Goal: Task Accomplishment & Management: Use online tool/utility

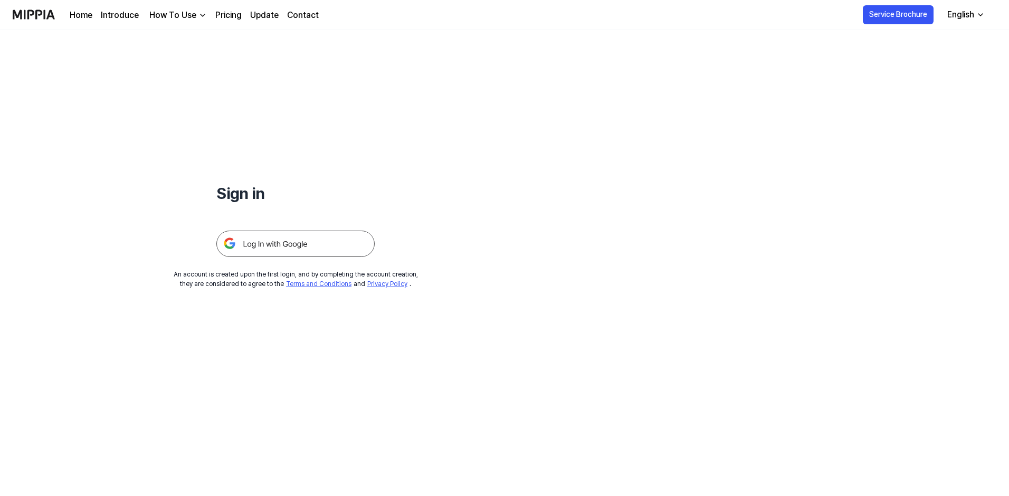
click at [310, 247] on img at bounding box center [295, 244] width 158 height 26
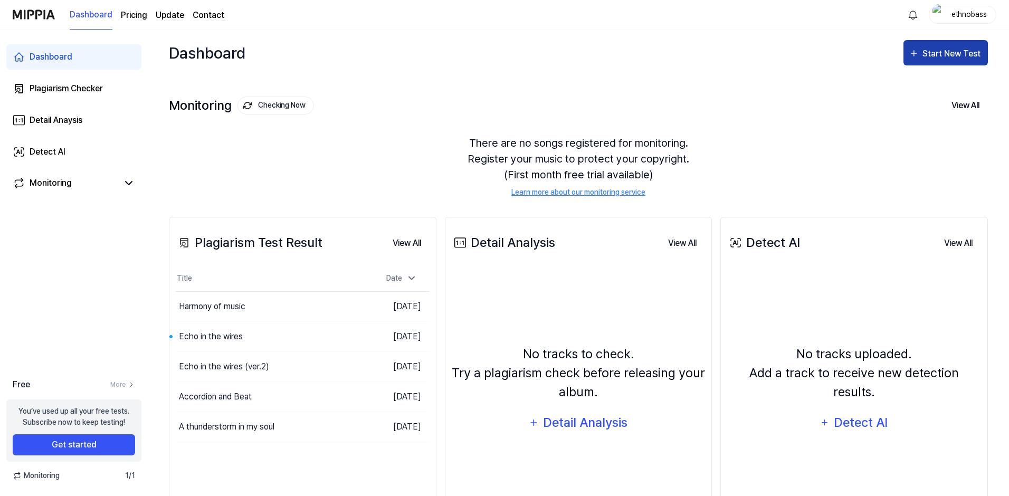
click at [918, 55] on icon "button" at bounding box center [914, 53] width 11 height 13
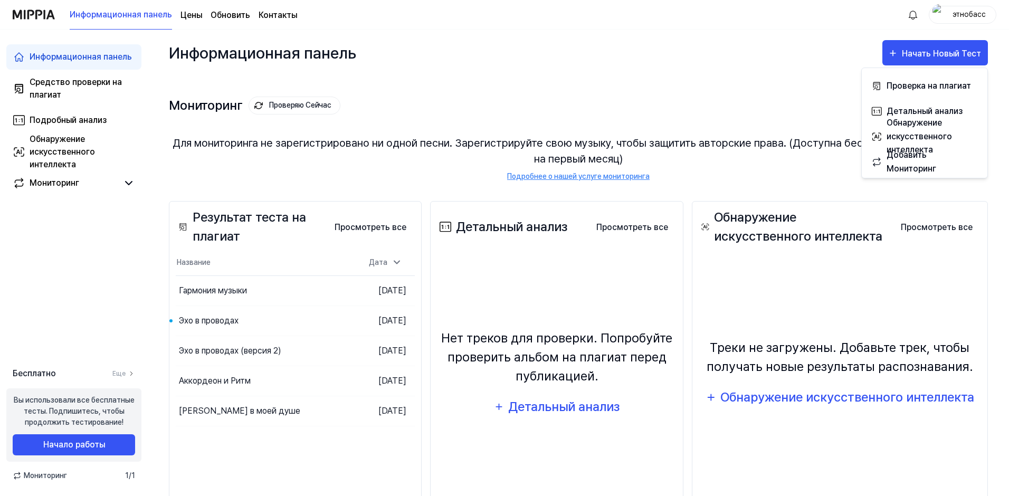
click at [795, 103] on div "Мониторинг Проверяю Сейчас Просмотреть все" at bounding box center [578, 105] width 819 height 17
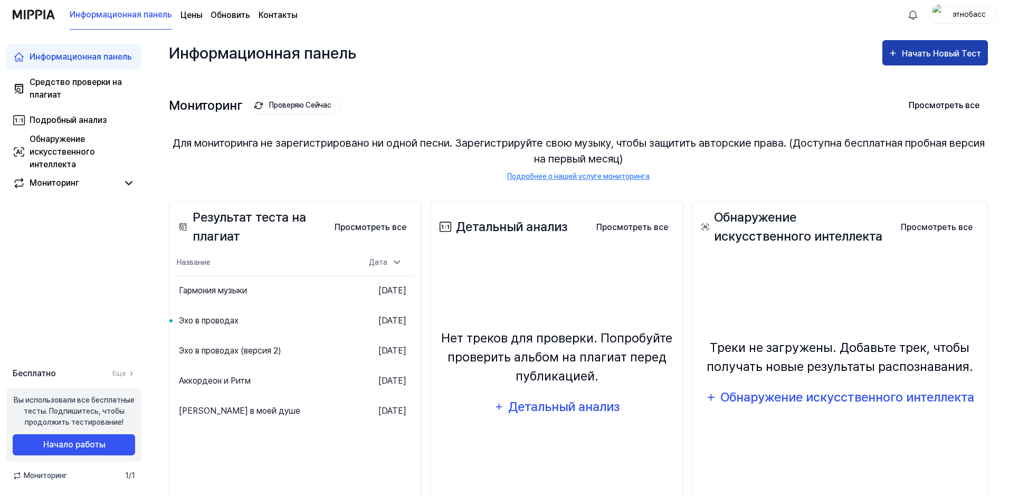
click at [904, 54] on div "Начать Новый Тест" at bounding box center [942, 54] width 81 height 14
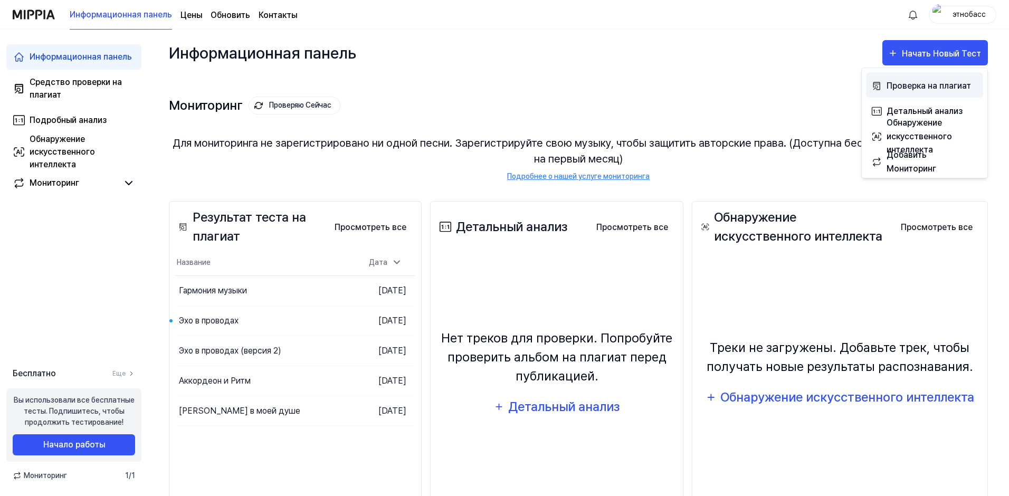
click at [903, 88] on div "Проверка на плагиат" at bounding box center [933, 86] width 92 height 14
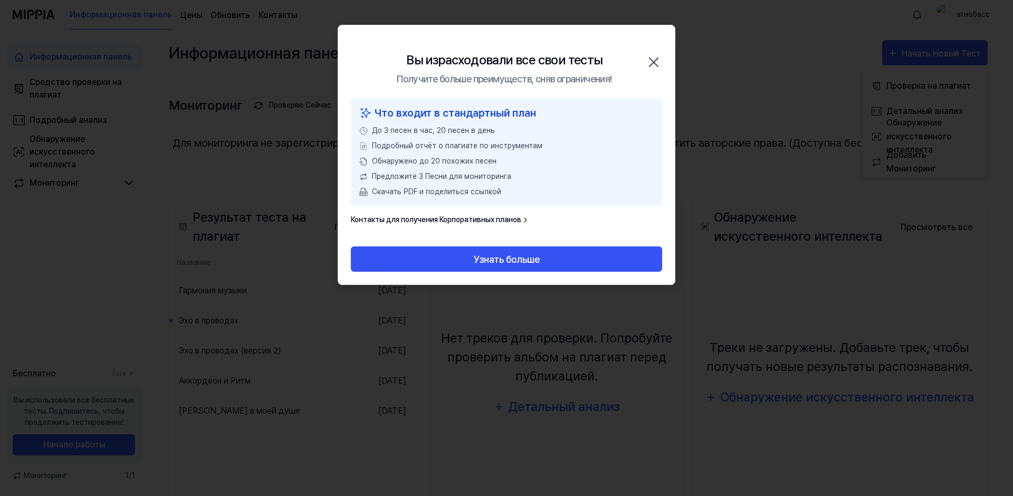
click at [656, 60] on icon "button" at bounding box center [654, 62] width 8 height 8
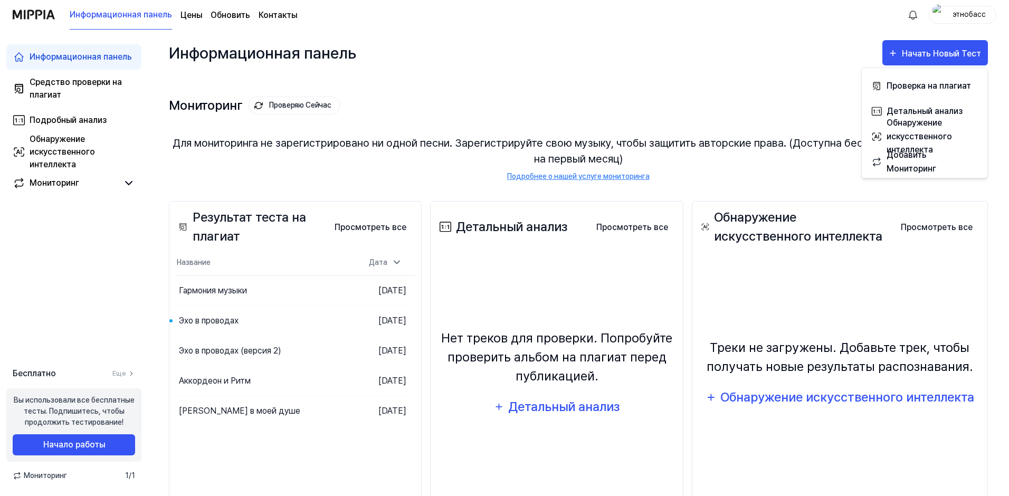
click at [955, 18] on div "этнобасс" at bounding box center [968, 14] width 41 height 12
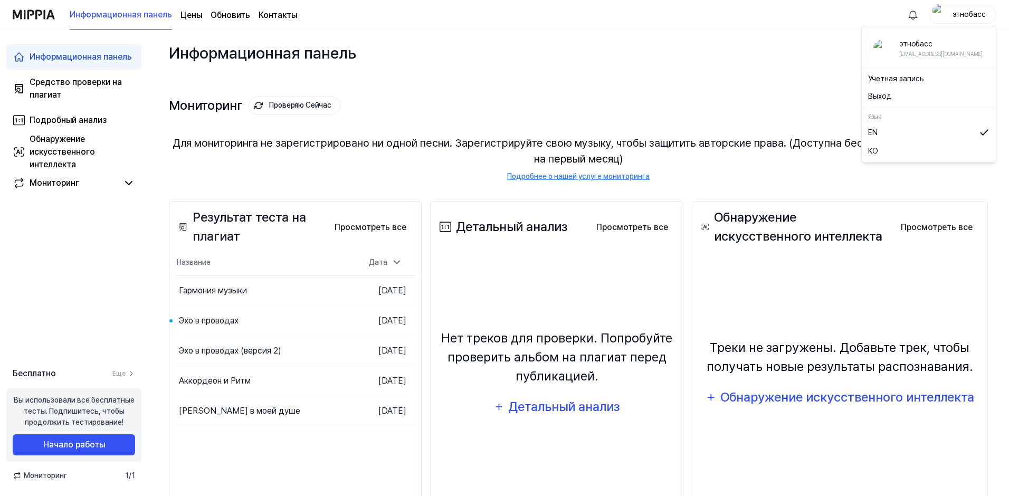
click at [885, 96] on button "Выход" at bounding box center [928, 96] width 121 height 11
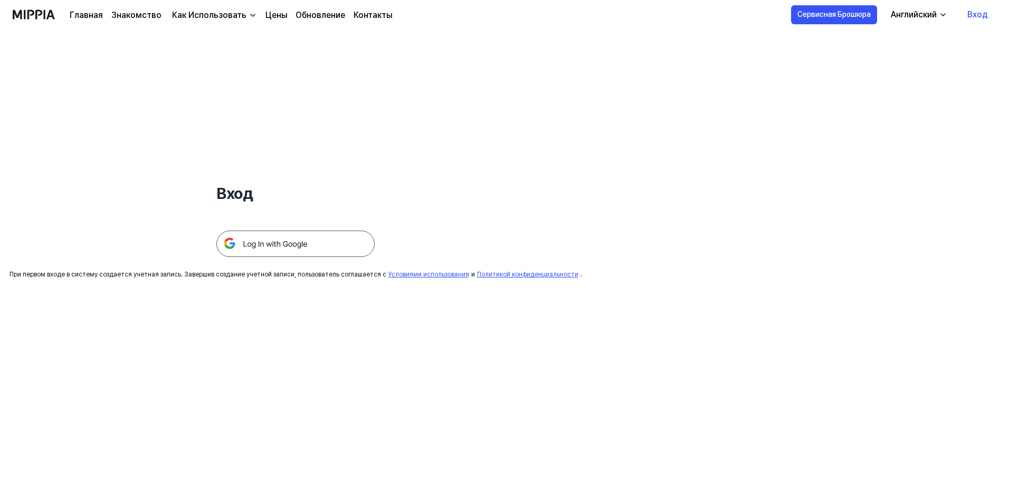
click at [298, 248] on img at bounding box center [295, 244] width 158 height 26
click at [293, 238] on img at bounding box center [295, 244] width 158 height 26
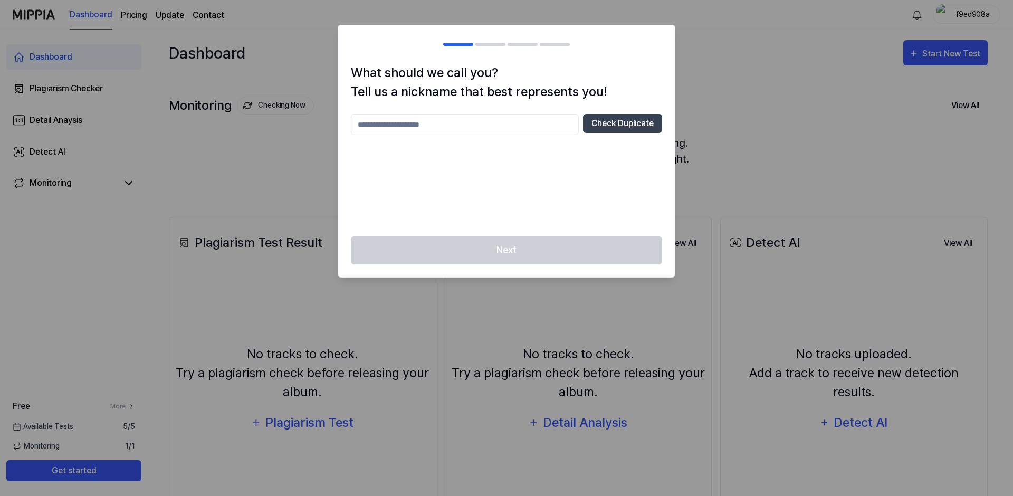
click at [464, 125] on input "text" at bounding box center [465, 124] width 228 height 21
type input "********"
click at [610, 127] on button "Check Duplicate" at bounding box center [622, 123] width 79 height 19
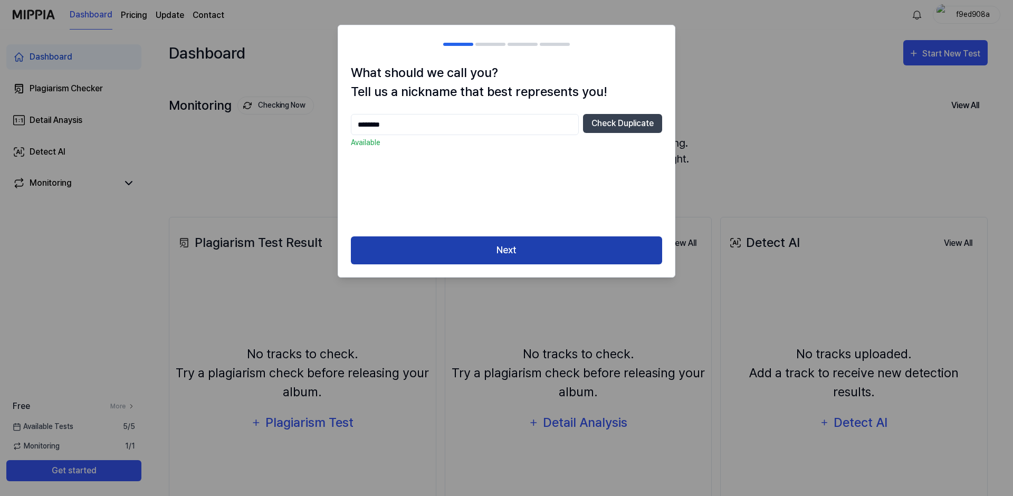
click at [572, 251] on button "Next" at bounding box center [506, 250] width 311 height 28
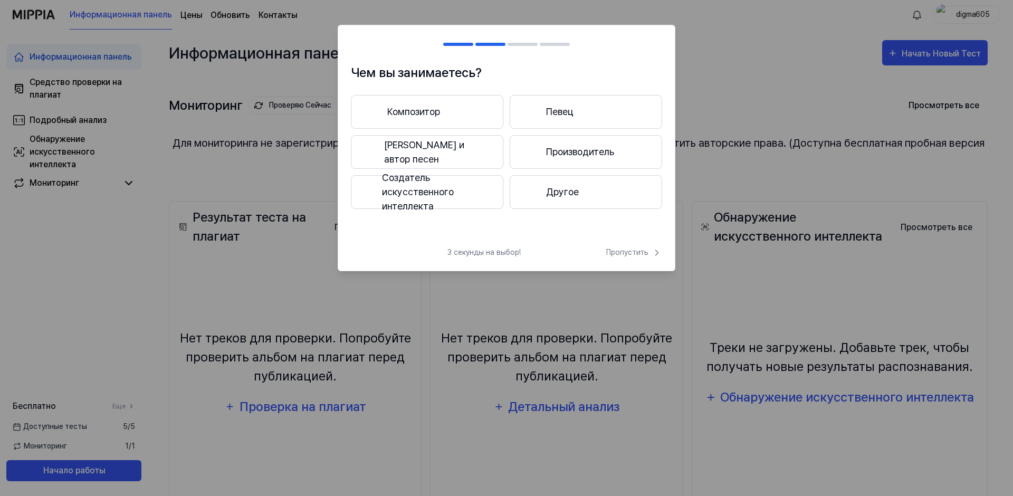
click at [405, 184] on button "Создатель искусственного интеллекта" at bounding box center [427, 192] width 153 height 34
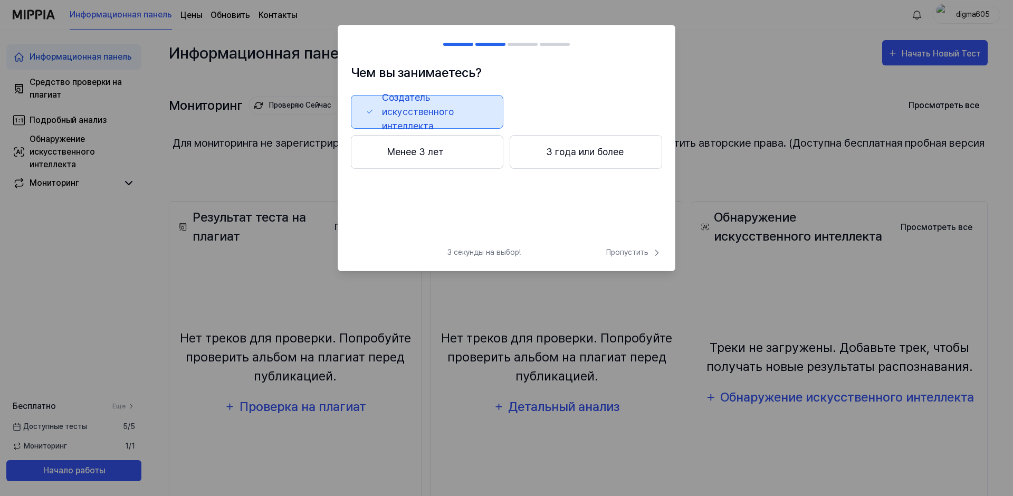
click at [416, 151] on button "Менее 3 лет" at bounding box center [427, 152] width 153 height 34
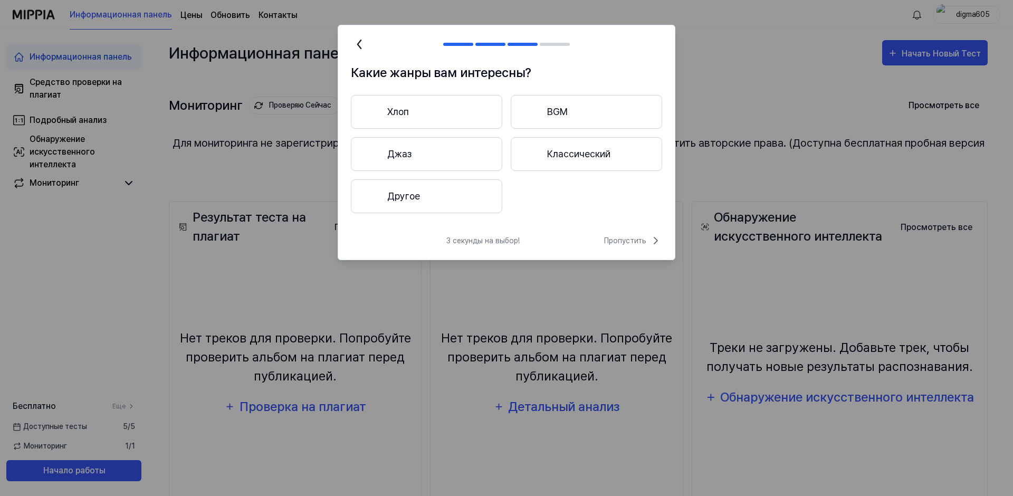
click at [402, 198] on button "Другое" at bounding box center [426, 196] width 151 height 34
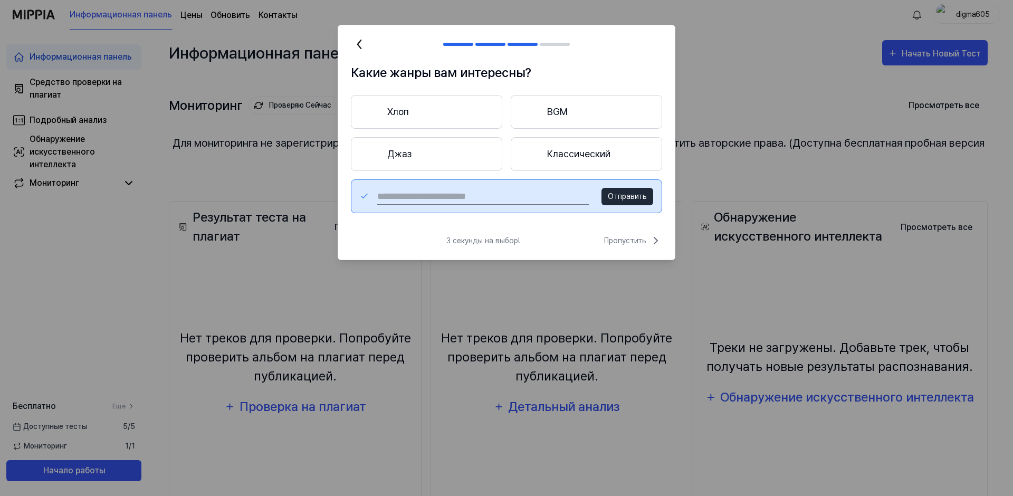
click at [468, 194] on input "text" at bounding box center [483, 196] width 212 height 17
type input "*******"
click at [624, 207] on div "******* Отправить" at bounding box center [506, 196] width 311 height 34
click at [629, 242] on span "Пропустить" at bounding box center [633, 240] width 58 height 13
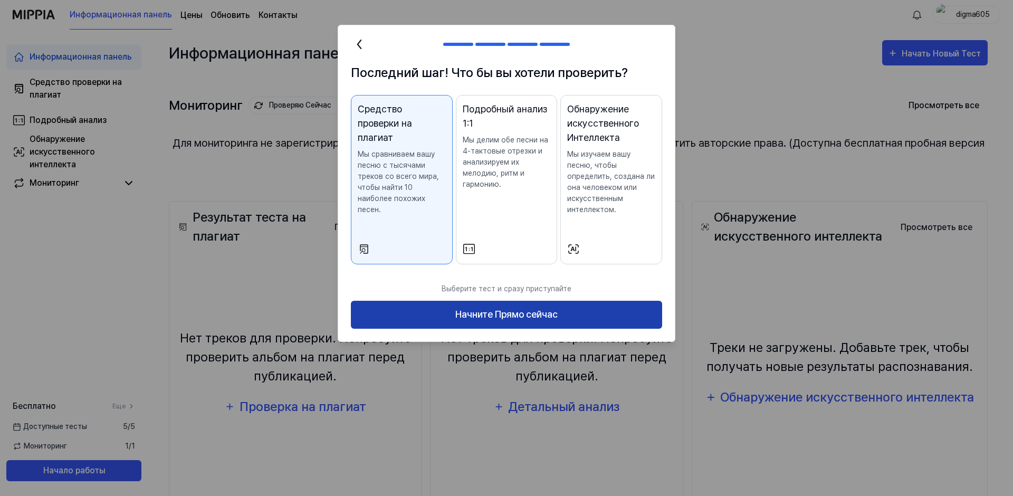
click at [520, 317] on button "Начните Прямо сейчас" at bounding box center [506, 315] width 311 height 28
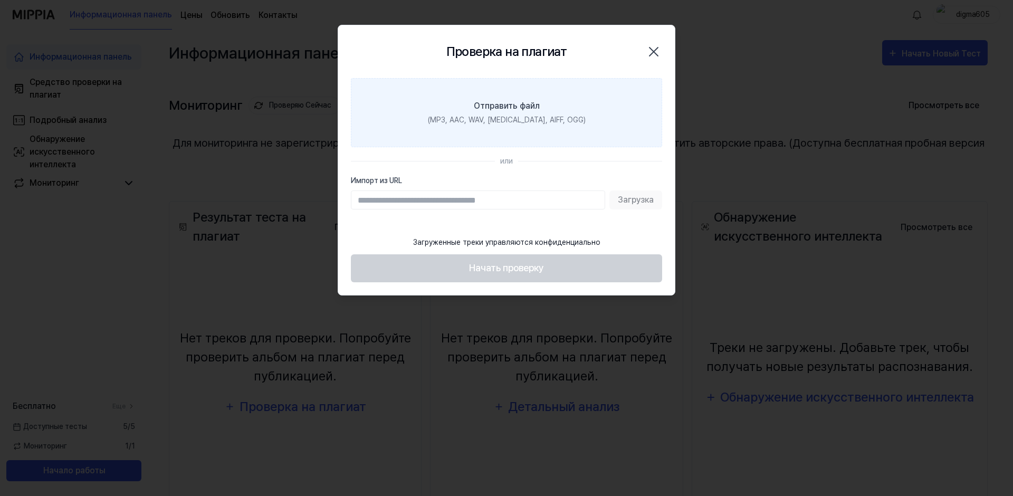
click at [517, 123] on div "(MP3, AAC, WAV, FLAC, AIFF, OGG)" at bounding box center [507, 120] width 158 height 11
click at [0, 0] on input "Отправить файл (MP3, AAC, WAV, FLAC, AIFF, OGG)" at bounding box center [0, 0] width 0 height 0
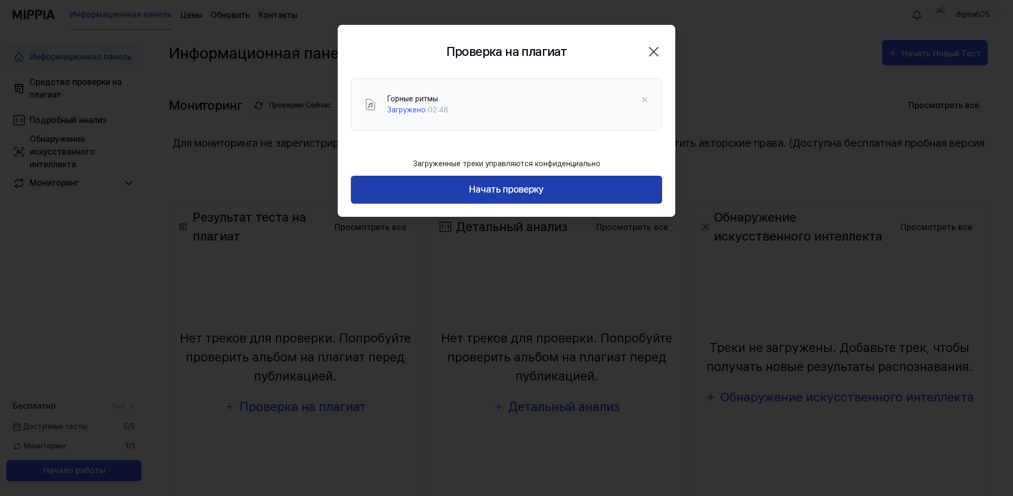
click at [527, 193] on button "Начать проверку" at bounding box center [506, 190] width 311 height 28
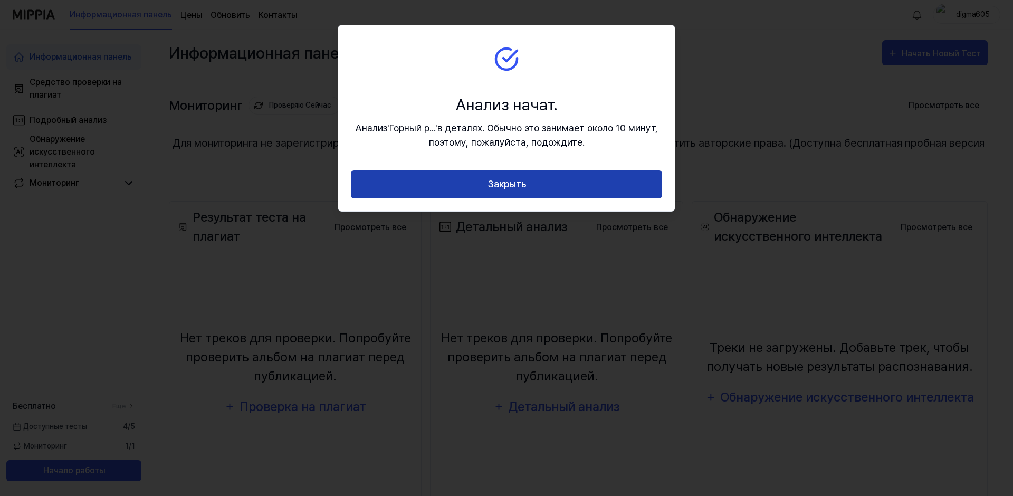
click at [580, 176] on button "Закрыть" at bounding box center [506, 184] width 311 height 28
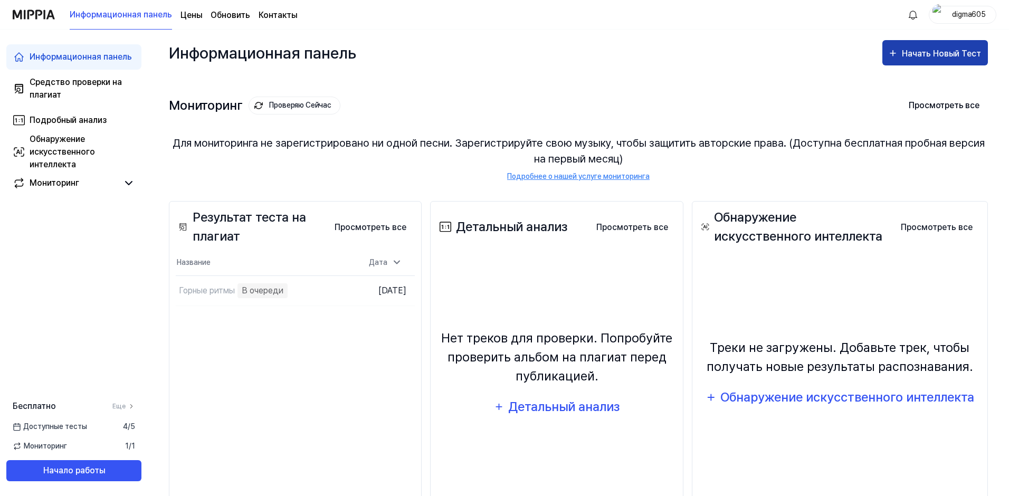
click at [921, 54] on div "Начать Новый Тест" at bounding box center [942, 54] width 81 height 14
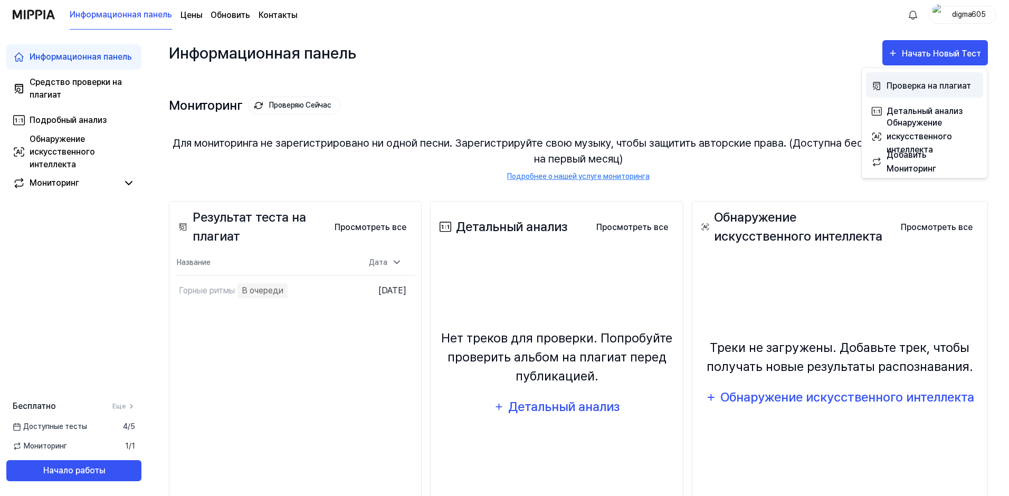
click at [889, 87] on div "Проверка на плагиат" at bounding box center [933, 86] width 92 height 14
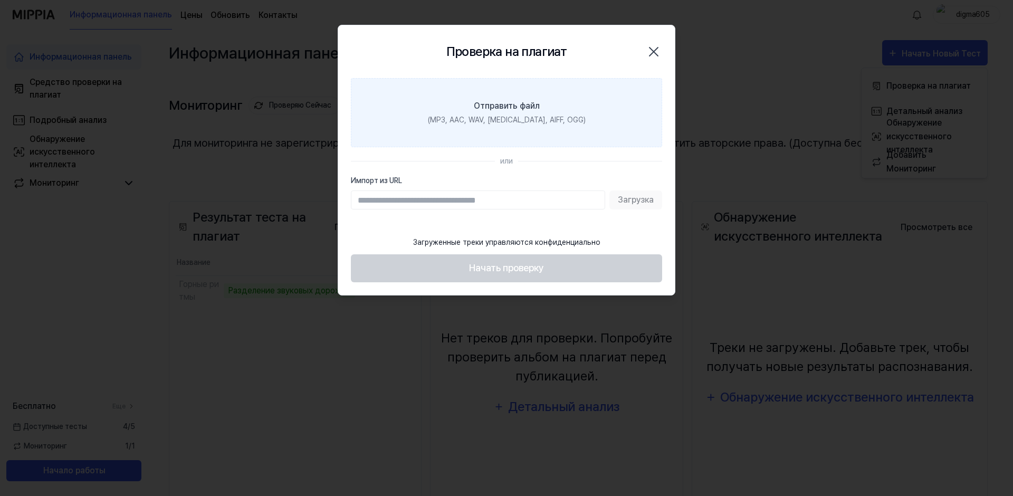
click at [422, 120] on label "Отправить файл (MP3, AAC, WAV, FLAC, AIFF, OGG)" at bounding box center [506, 112] width 311 height 69
click at [0, 0] on input "Отправить файл (MP3, AAC, WAV, FLAC, AIFF, OGG)" at bounding box center [0, 0] width 0 height 0
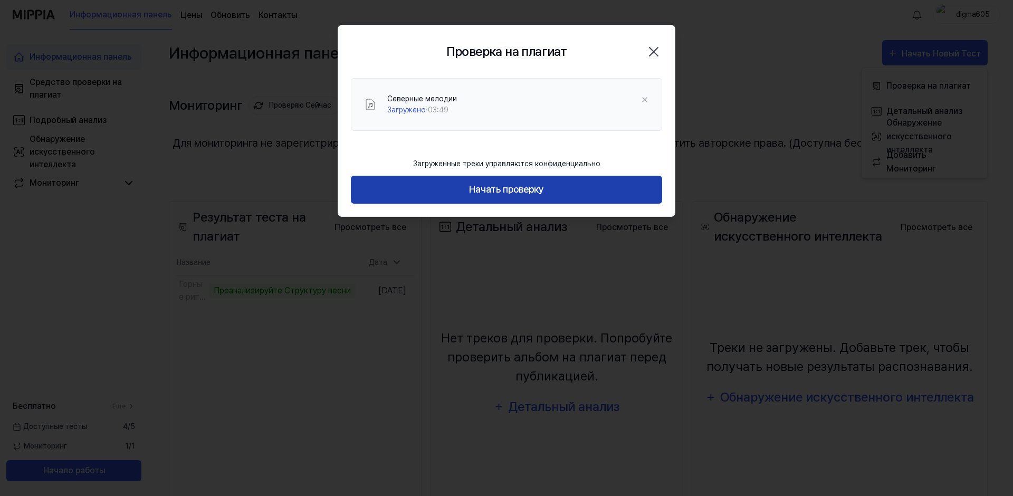
click at [519, 196] on button "Начать проверку" at bounding box center [506, 190] width 311 height 28
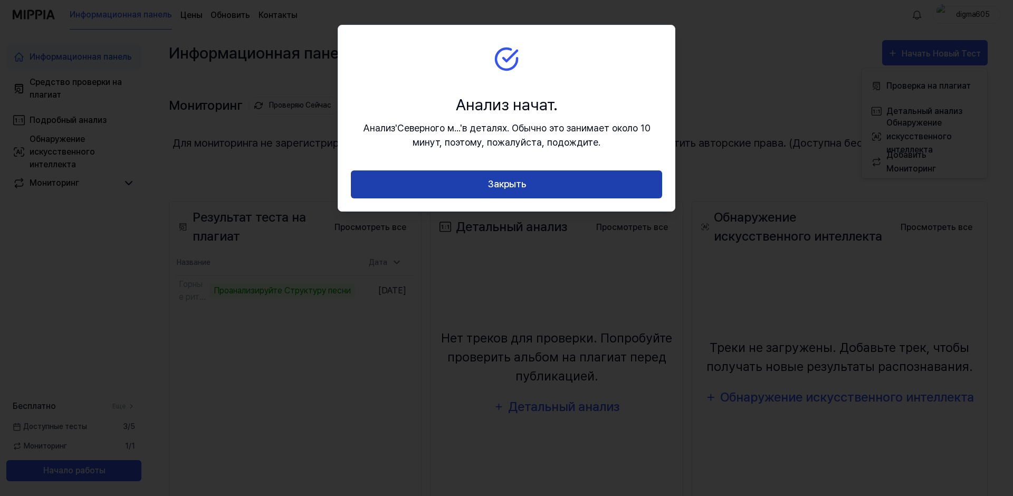
click at [512, 191] on button "Закрыть" at bounding box center [506, 184] width 311 height 28
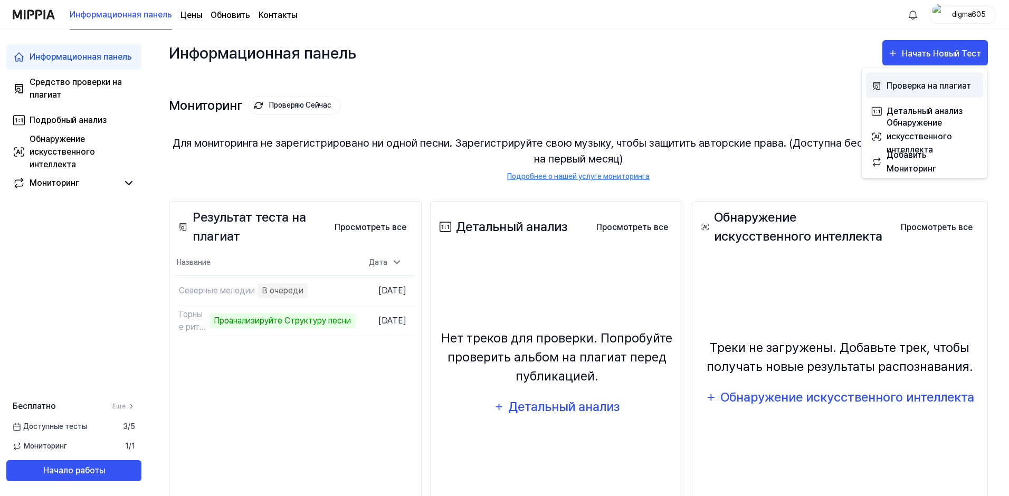
click at [908, 83] on div "Проверка на плагиат" at bounding box center [933, 86] width 92 height 14
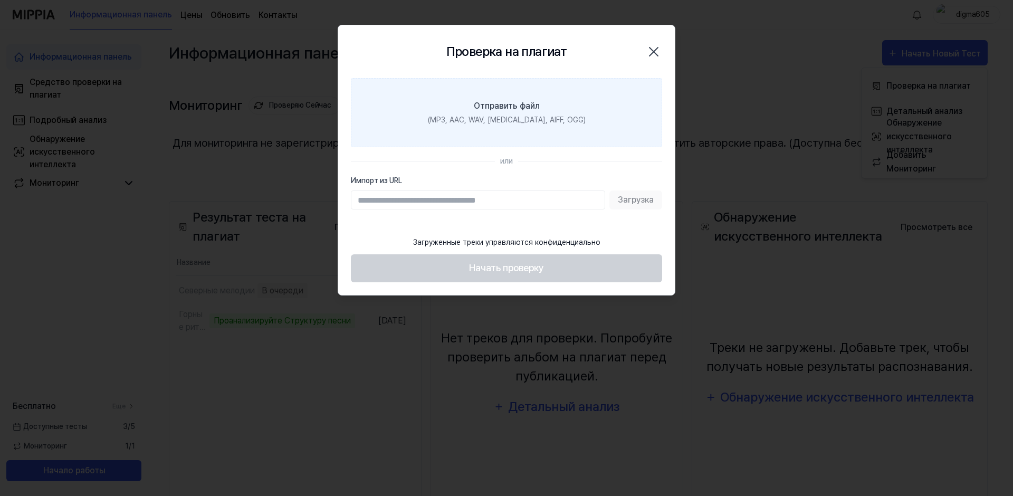
click at [374, 107] on label "Отправить файл (MP3, AAC, WAV, FLAC, AIFF, OGG)" at bounding box center [506, 112] width 311 height 69
click at [0, 0] on input "Отправить файл (MP3, AAC, WAV, FLAC, AIFF, OGG)" at bounding box center [0, 0] width 0 height 0
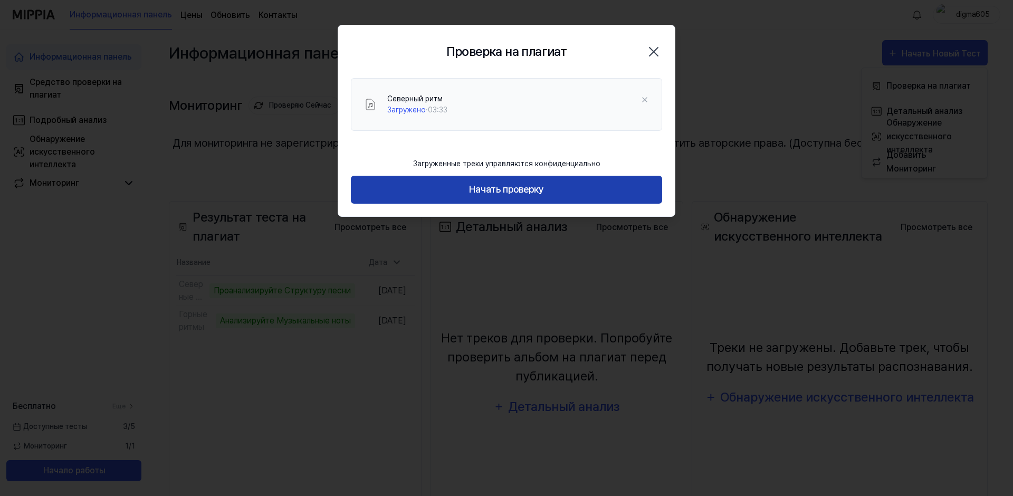
click at [514, 190] on button "Начать проверку" at bounding box center [506, 190] width 311 height 28
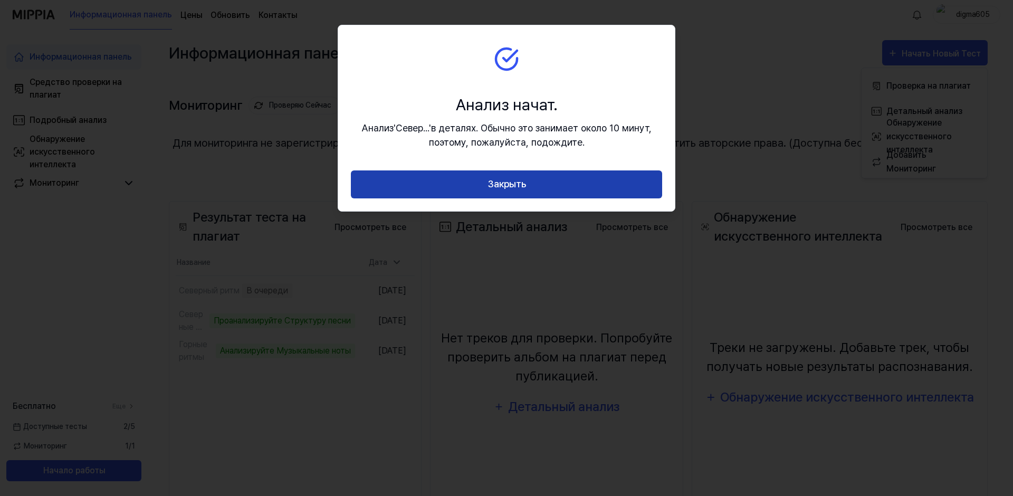
click at [512, 183] on button "Закрыть" at bounding box center [506, 184] width 311 height 28
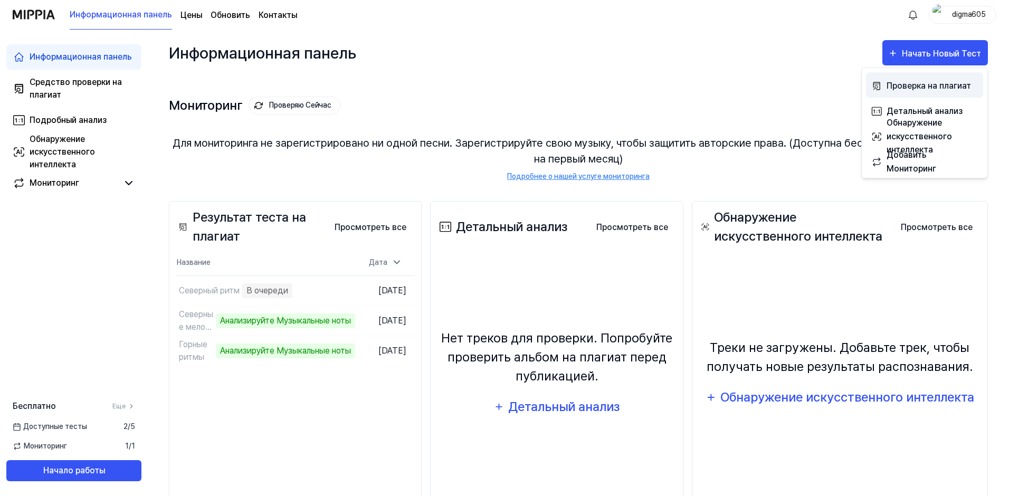
click at [900, 88] on div "Проверка на плагиат" at bounding box center [933, 86] width 92 height 14
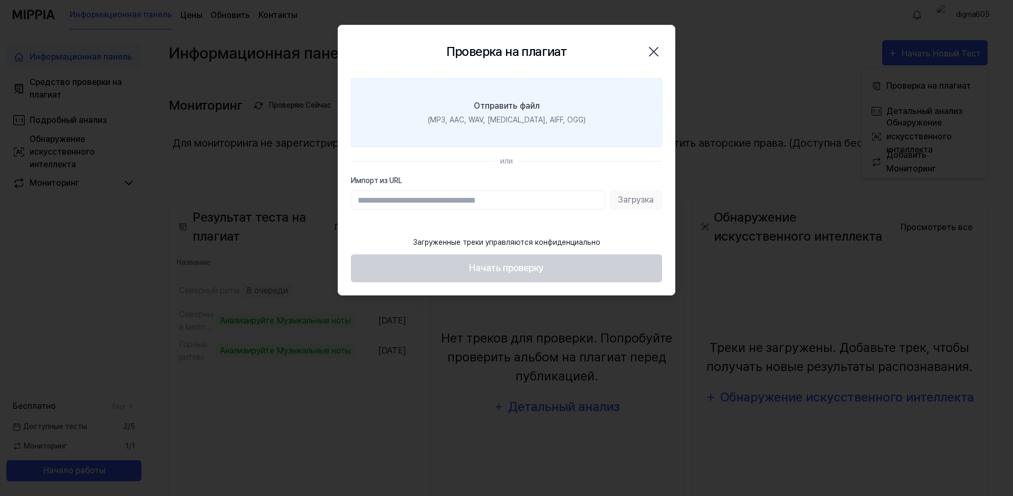
click at [402, 134] on label "Отправить файл (MP3, AAC, WAV, FLAC, AIFF, OGG)" at bounding box center [506, 112] width 311 height 69
click at [0, 0] on input "Отправить файл (MP3, AAC, WAV, FLAC, AIFF, OGG)" at bounding box center [0, 0] width 0 height 0
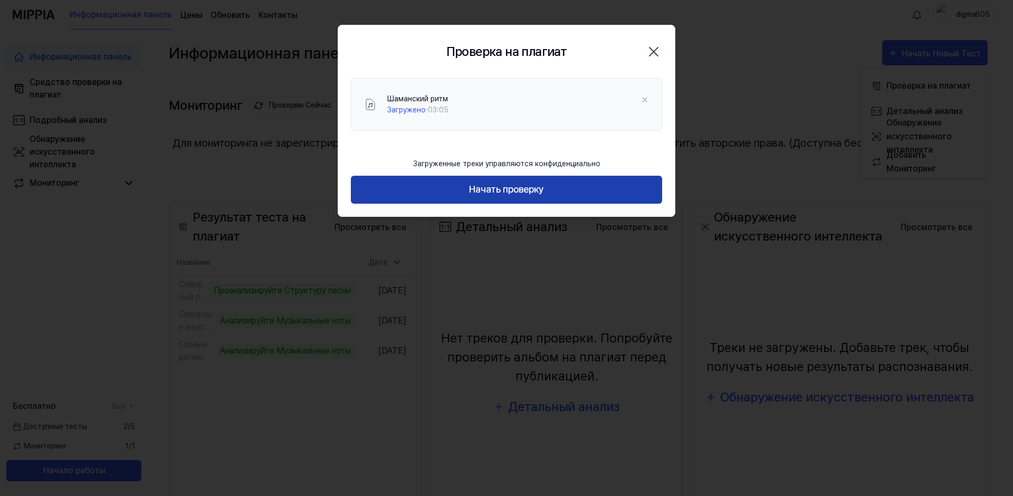
click at [526, 196] on button "Начать проверку" at bounding box center [506, 190] width 311 height 28
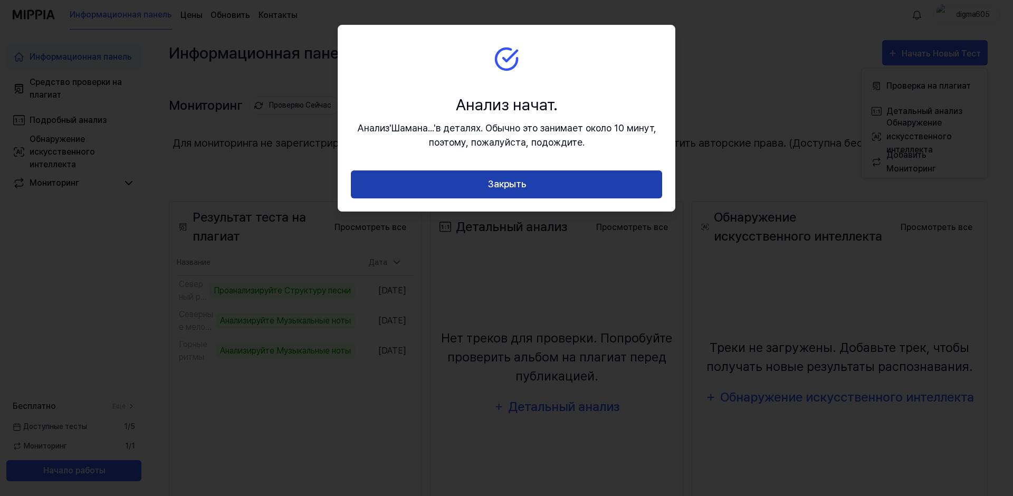
click at [571, 184] on button "Закрыть" at bounding box center [506, 184] width 311 height 28
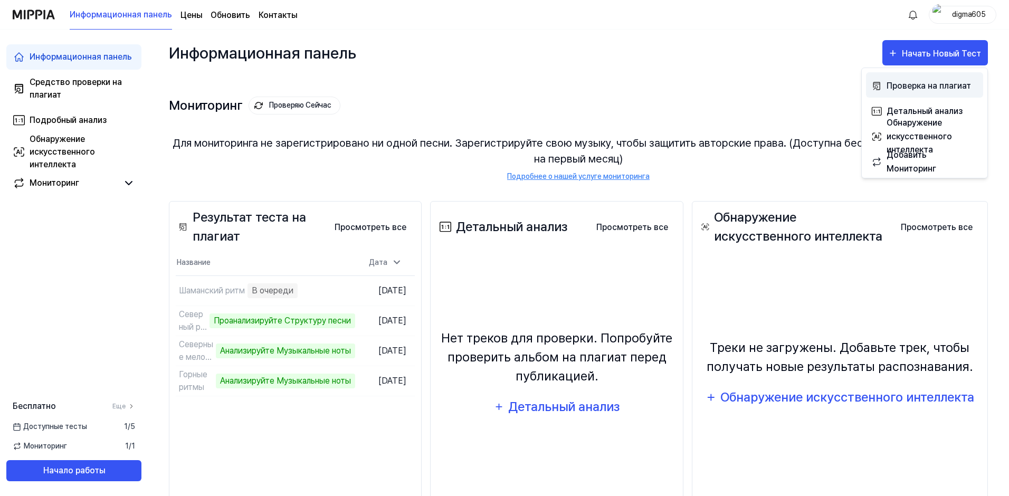
click at [922, 90] on div "Проверка на плагиат" at bounding box center [933, 86] width 92 height 14
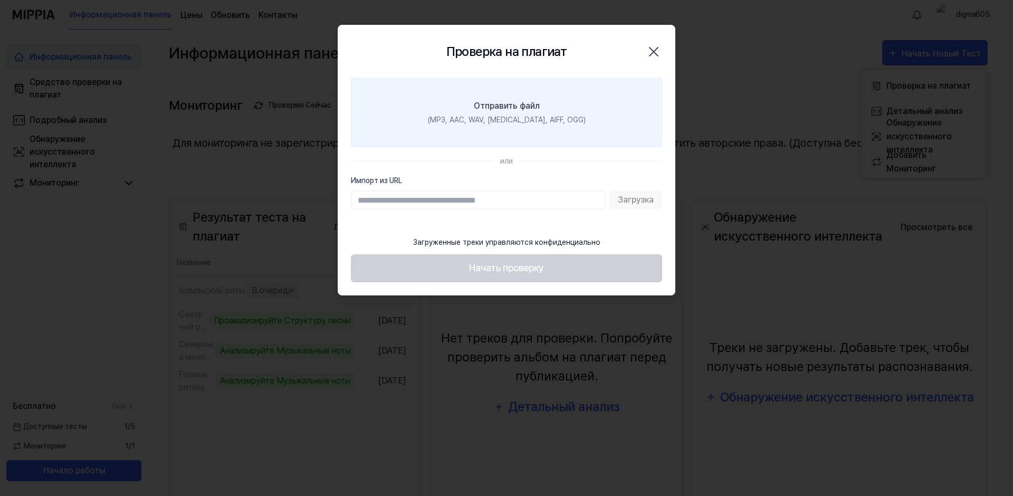
click at [407, 129] on label "Отправить файл (MP3, AAC, WAV, FLAC, AIFF, OGG)" at bounding box center [506, 112] width 311 height 69
click at [0, 0] on input "Отправить файл (MP3, AAC, WAV, FLAC, AIFF, OGG)" at bounding box center [0, 0] width 0 height 0
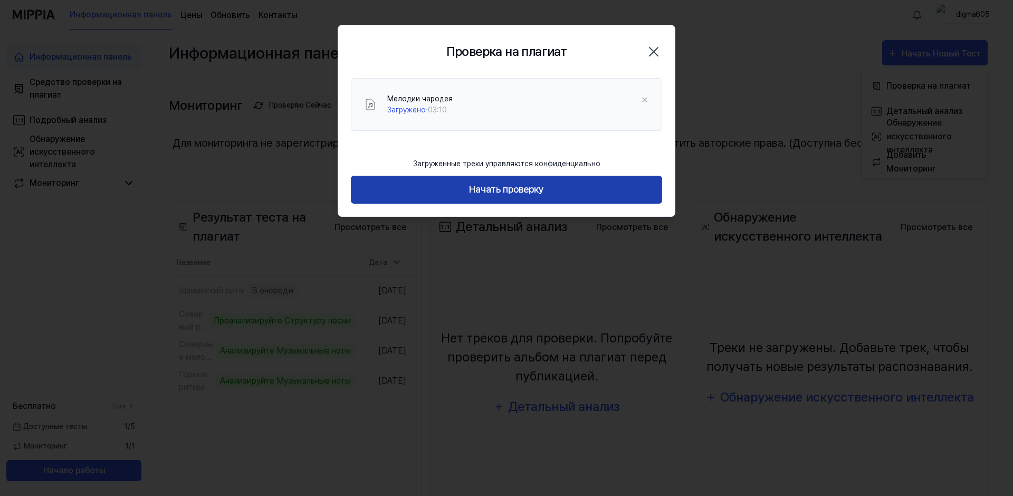
click at [528, 193] on button "Начать проверку" at bounding box center [506, 190] width 311 height 28
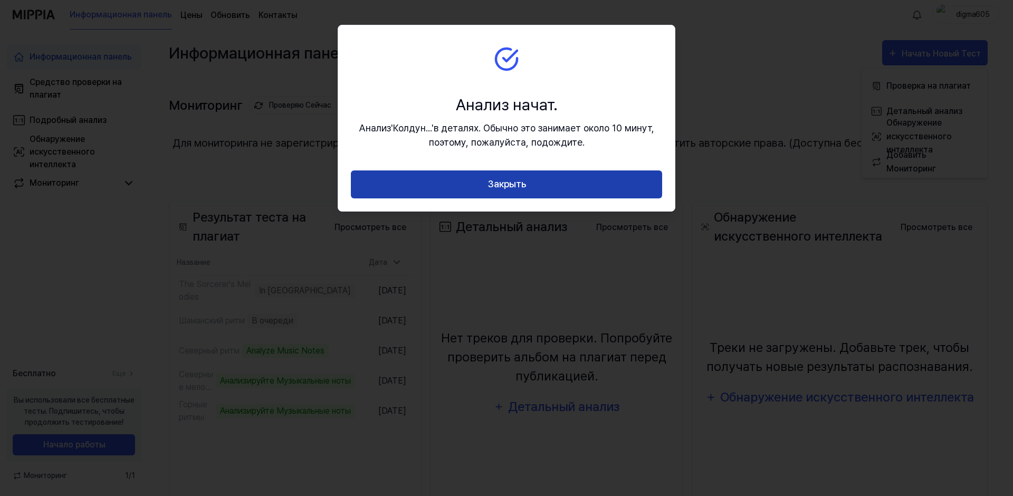
click at [527, 190] on button "Закрыть" at bounding box center [506, 184] width 311 height 28
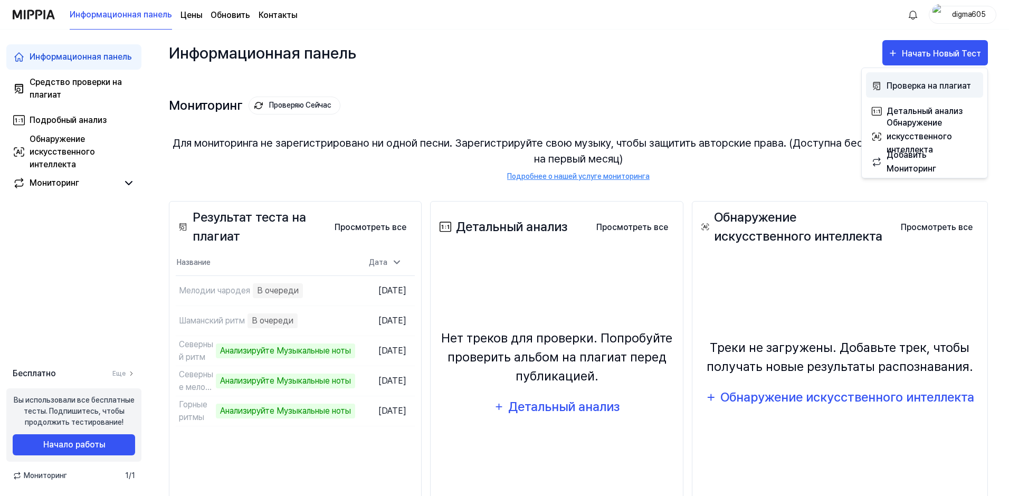
click at [901, 86] on div "Проверка на плагиат" at bounding box center [933, 86] width 92 height 14
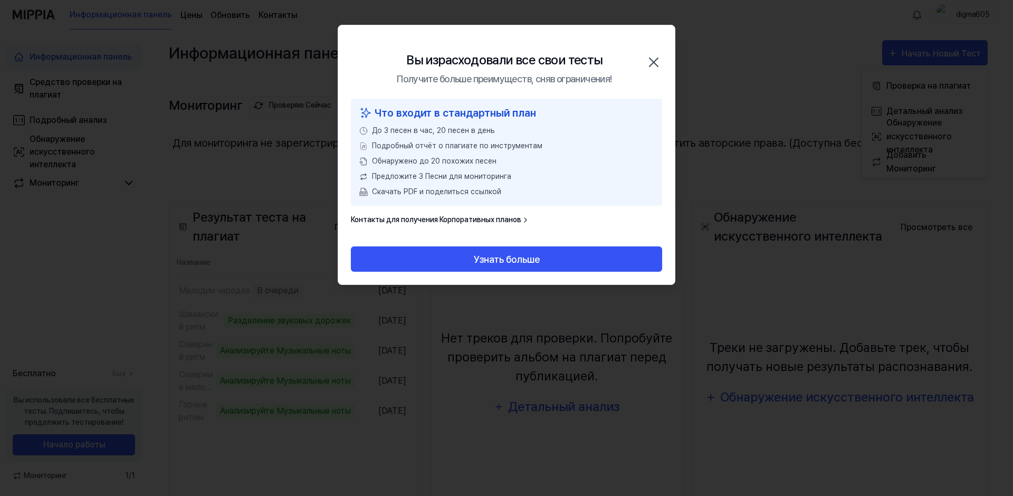
click at [657, 62] on icon "button" at bounding box center [653, 62] width 17 height 17
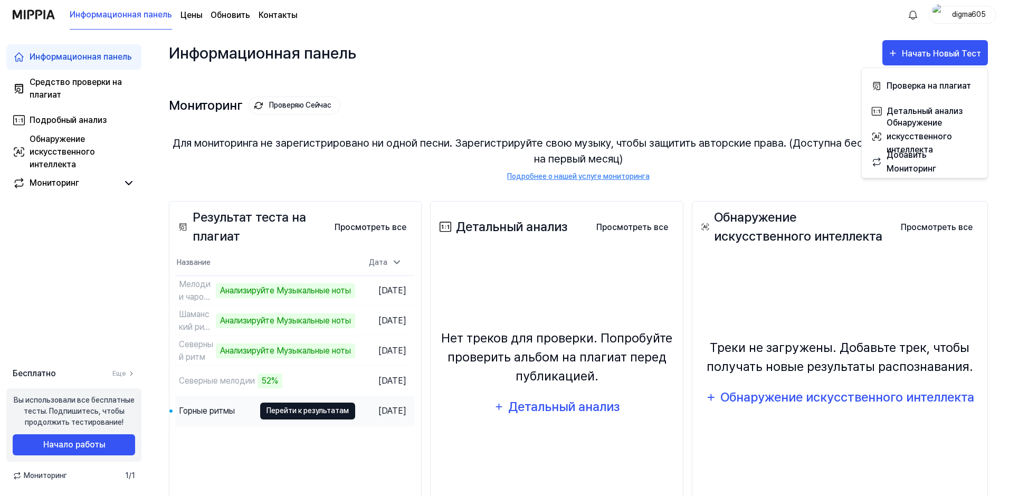
click at [301, 411] on button "Перейти к результатам" at bounding box center [307, 411] width 95 height 17
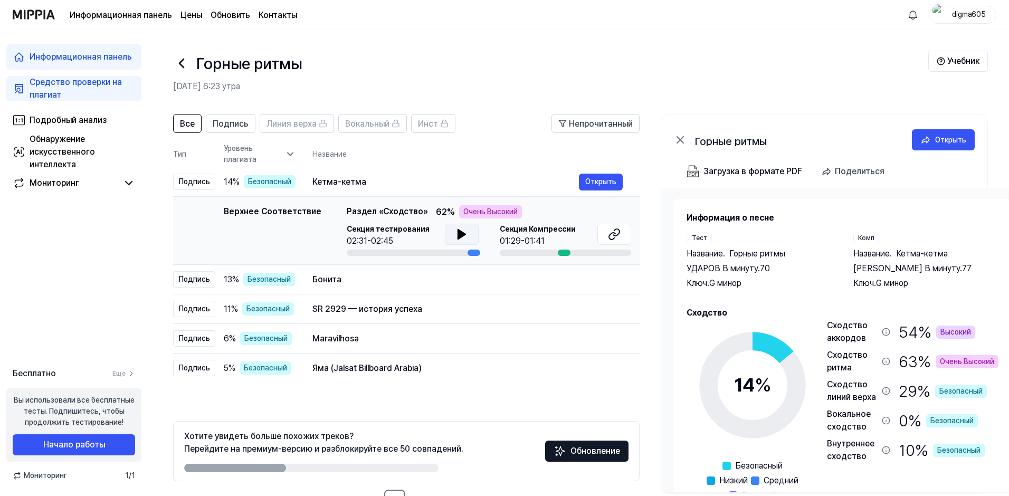
click at [458, 233] on icon at bounding box center [461, 235] width 7 height 10
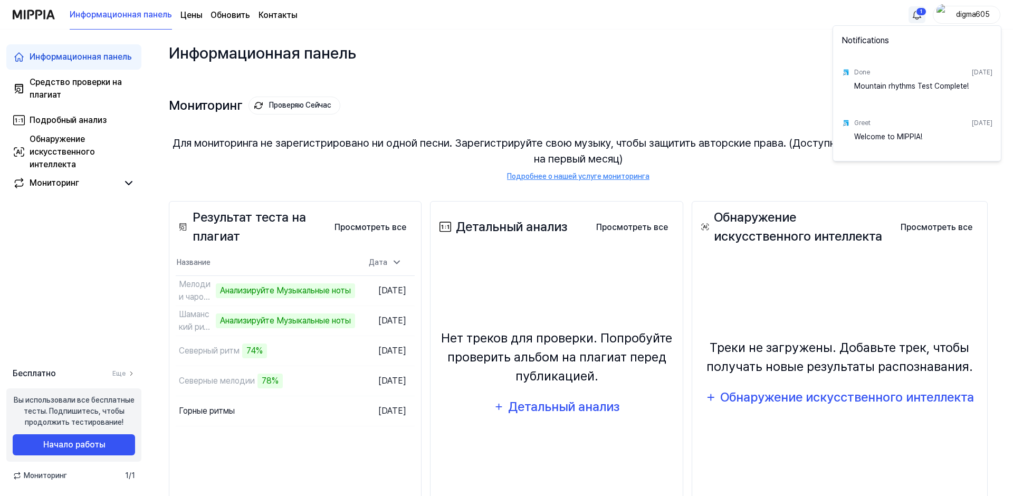
click at [917, 16] on html "Выберите элементы, которые не хотите видеть на этой странице Сохранить Отмена И…" at bounding box center [506, 248] width 1013 height 496
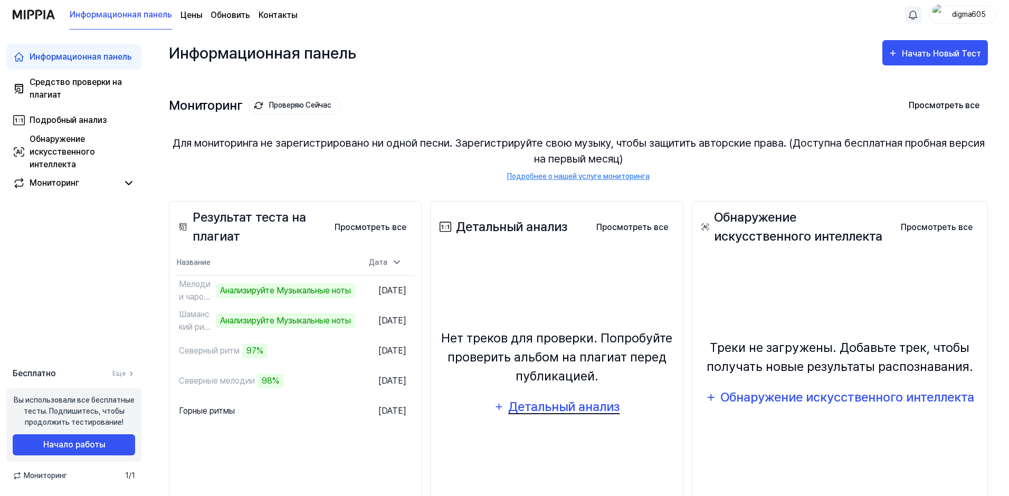
click at [580, 410] on div "Детальный анализ" at bounding box center [564, 407] width 113 height 20
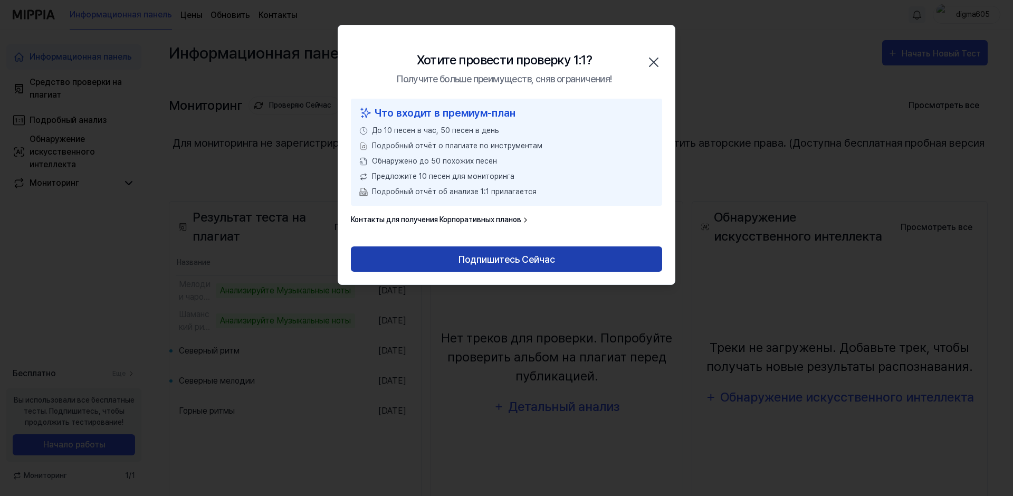
click at [516, 260] on button "Подпишитесь Сейчас" at bounding box center [506, 258] width 311 height 25
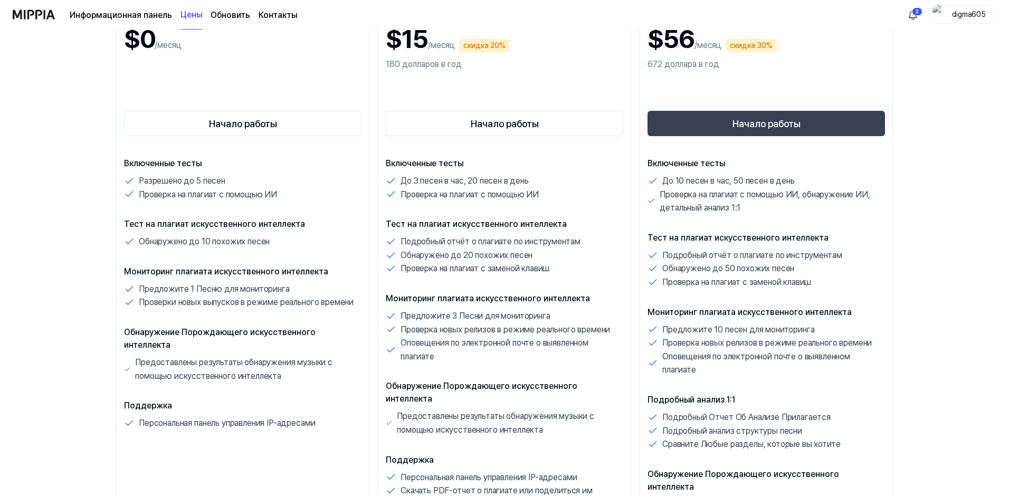
scroll to position [158, 0]
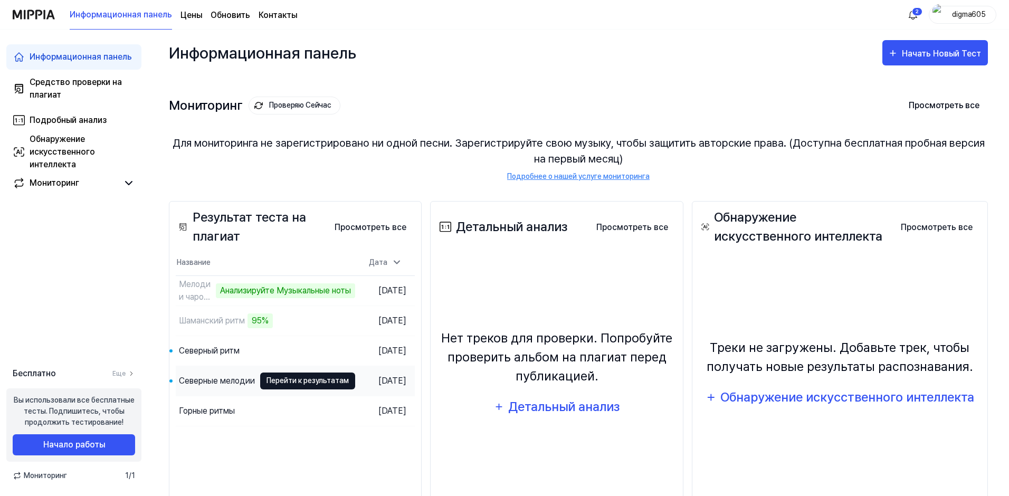
click at [308, 381] on button "Перейти к результатам" at bounding box center [307, 381] width 95 height 17
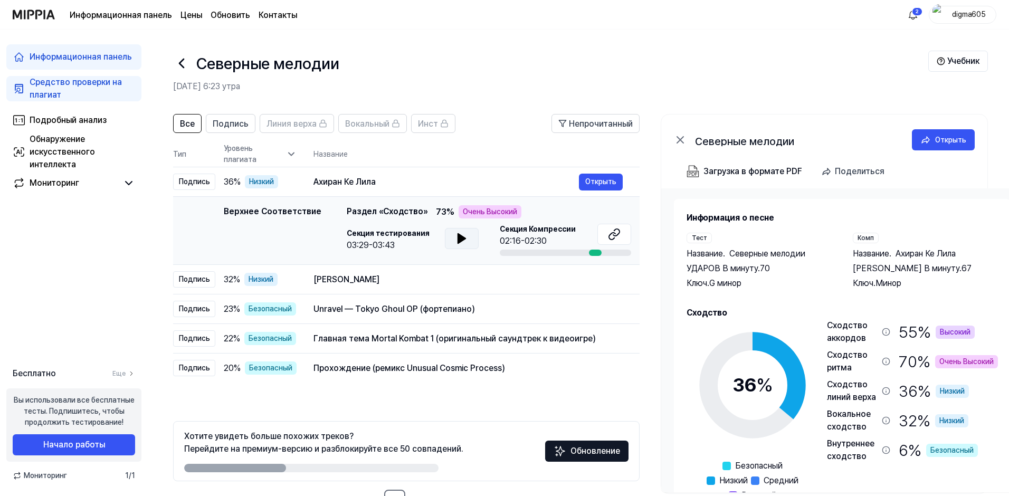
click at [455, 239] on icon at bounding box center [461, 238] width 13 height 13
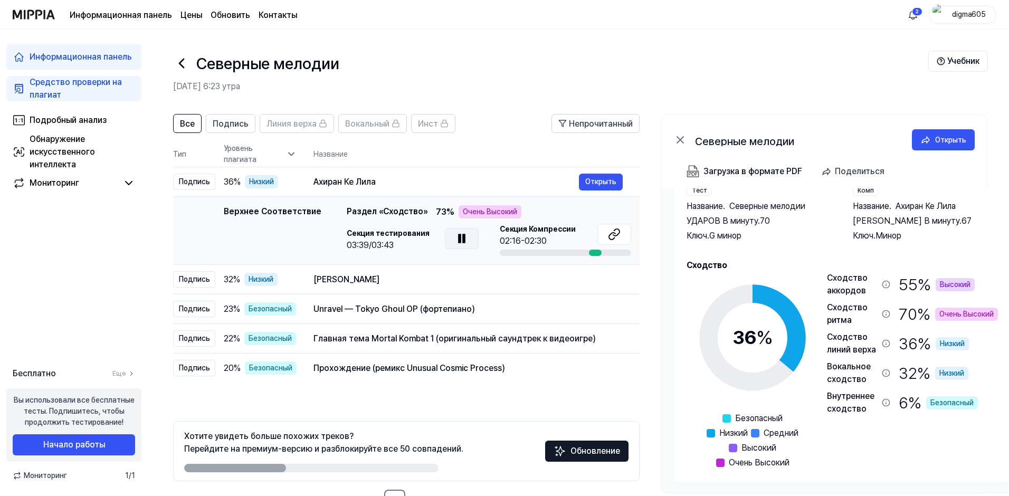
click at [460, 241] on icon at bounding box center [461, 238] width 13 height 13
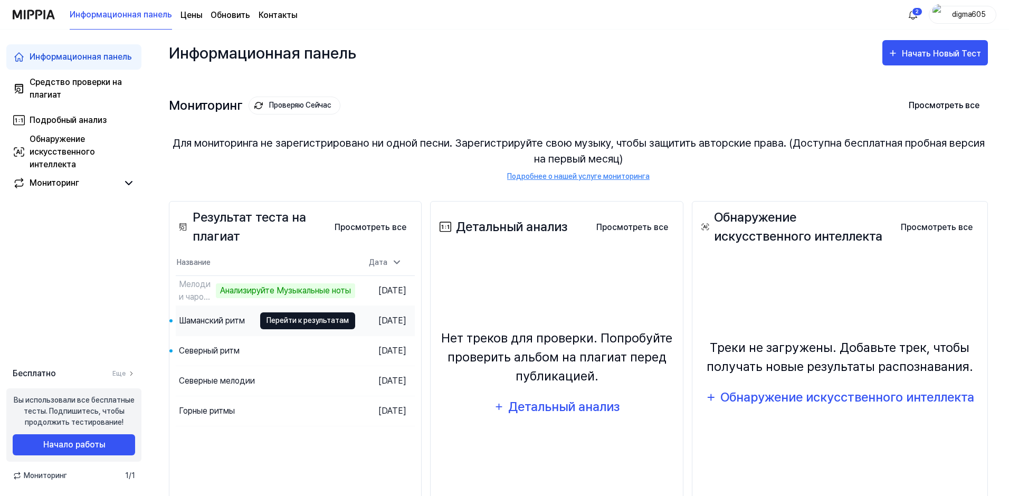
click at [312, 322] on button "Перейти к результатам" at bounding box center [307, 320] width 95 height 17
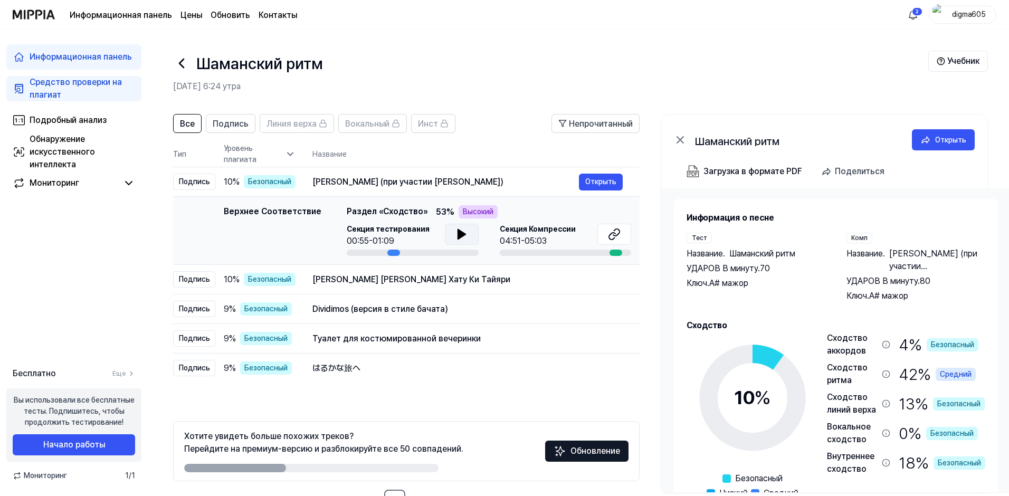
click at [456, 240] on icon at bounding box center [461, 234] width 13 height 13
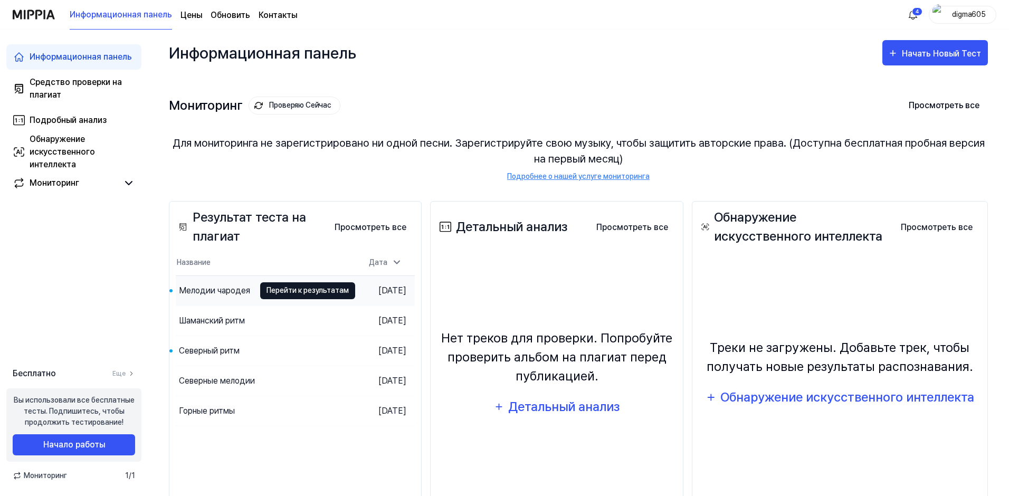
click at [286, 292] on button "Перейти к результатам" at bounding box center [307, 290] width 95 height 17
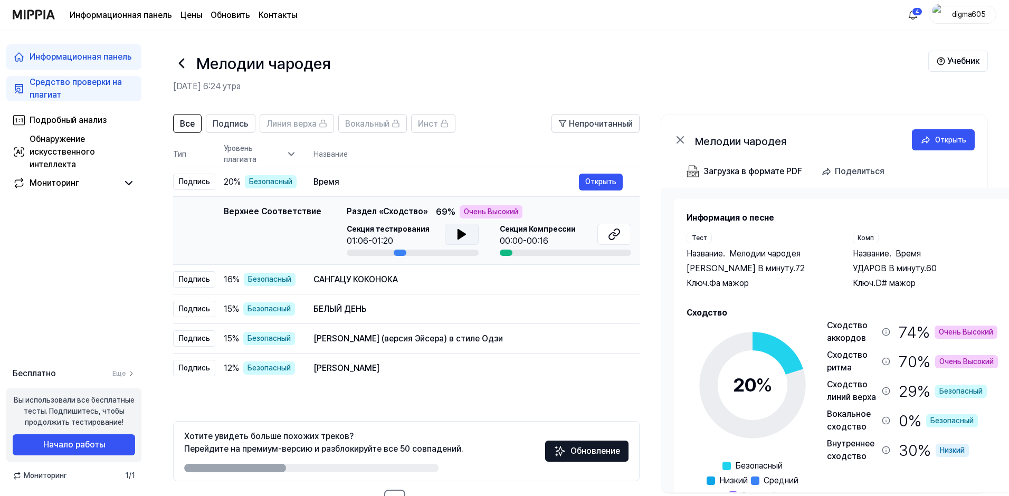
click at [458, 236] on icon at bounding box center [461, 235] width 7 height 10
click at [460, 236] on icon at bounding box center [461, 235] width 7 height 10
click at [462, 239] on icon at bounding box center [461, 234] width 13 height 13
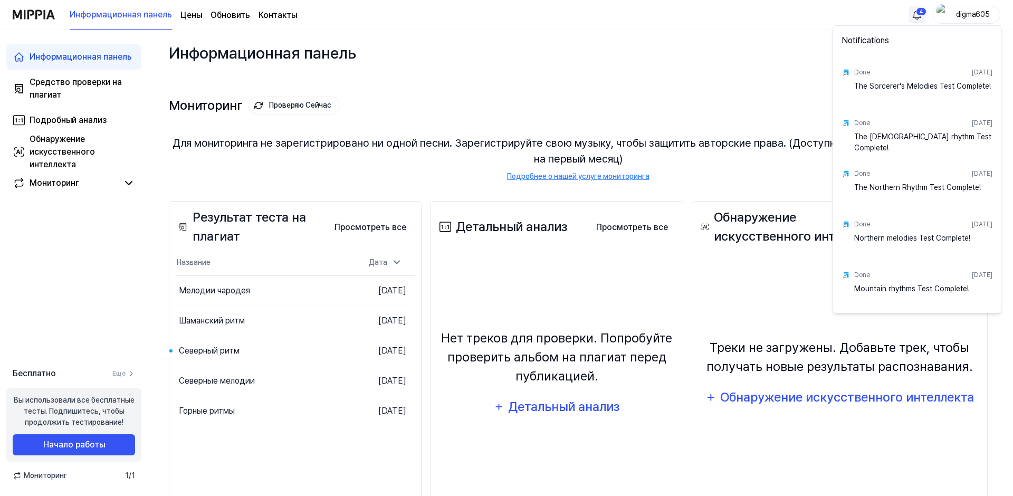
click at [913, 13] on html "Выберите элементы, которые не хотите видеть на этой странице Сохранить Отмена И…" at bounding box center [506, 248] width 1013 height 496
click at [917, 13] on html "Выберите элементы, которые не хотите видеть на этой странице Сохранить Отмена И…" at bounding box center [506, 248] width 1013 height 496
